Goal: Information Seeking & Learning: Learn about a topic

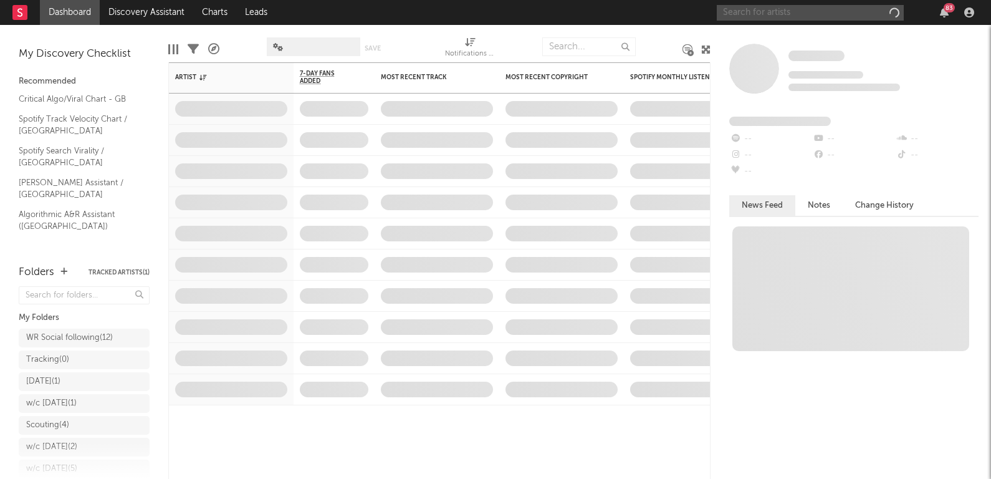
click at [808, 14] on input "text" at bounding box center [810, 13] width 187 height 16
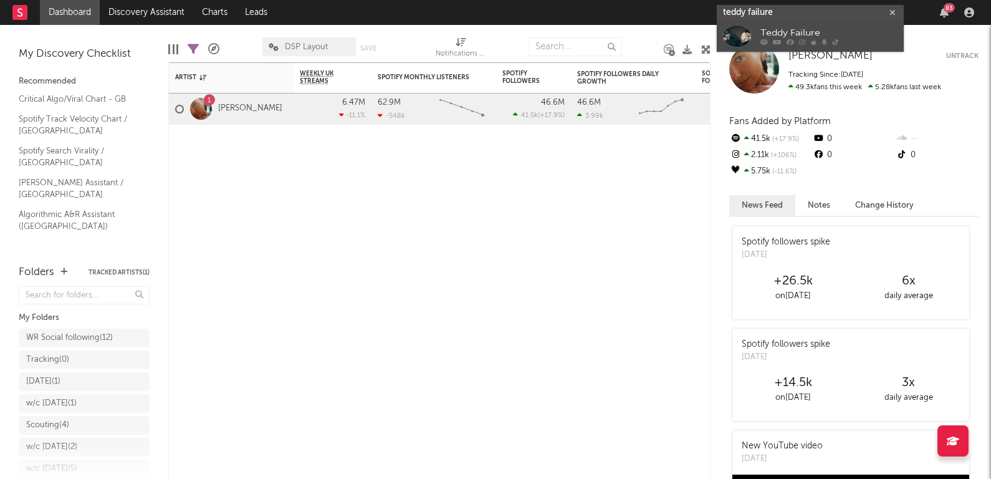
type input "teddy failure"
click at [778, 31] on div "Teddy Failure" at bounding box center [829, 37] width 137 height 15
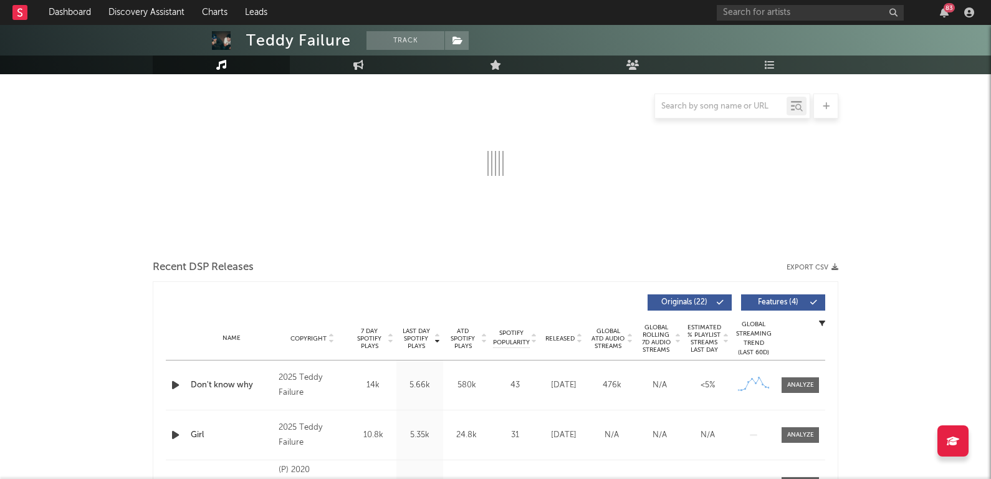
select select "6m"
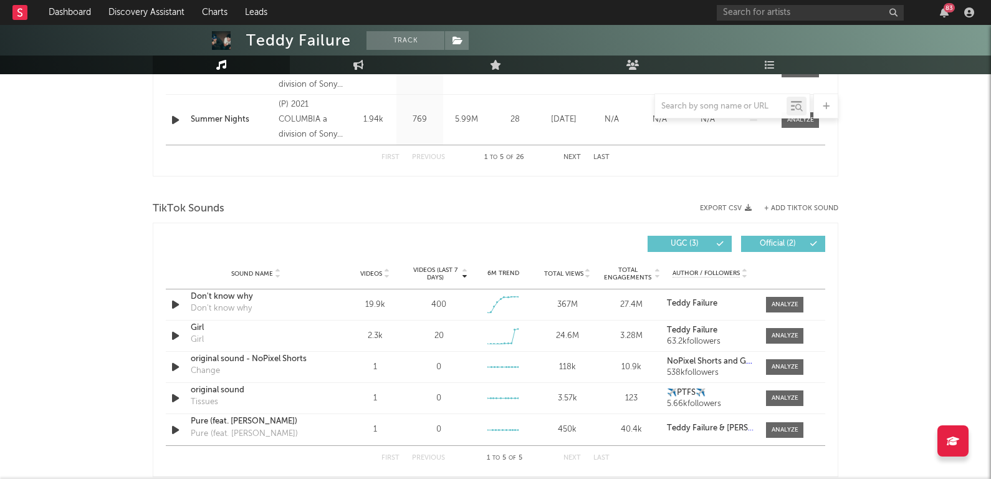
scroll to position [538, 0]
